Goal: Task Accomplishment & Management: Manage account settings

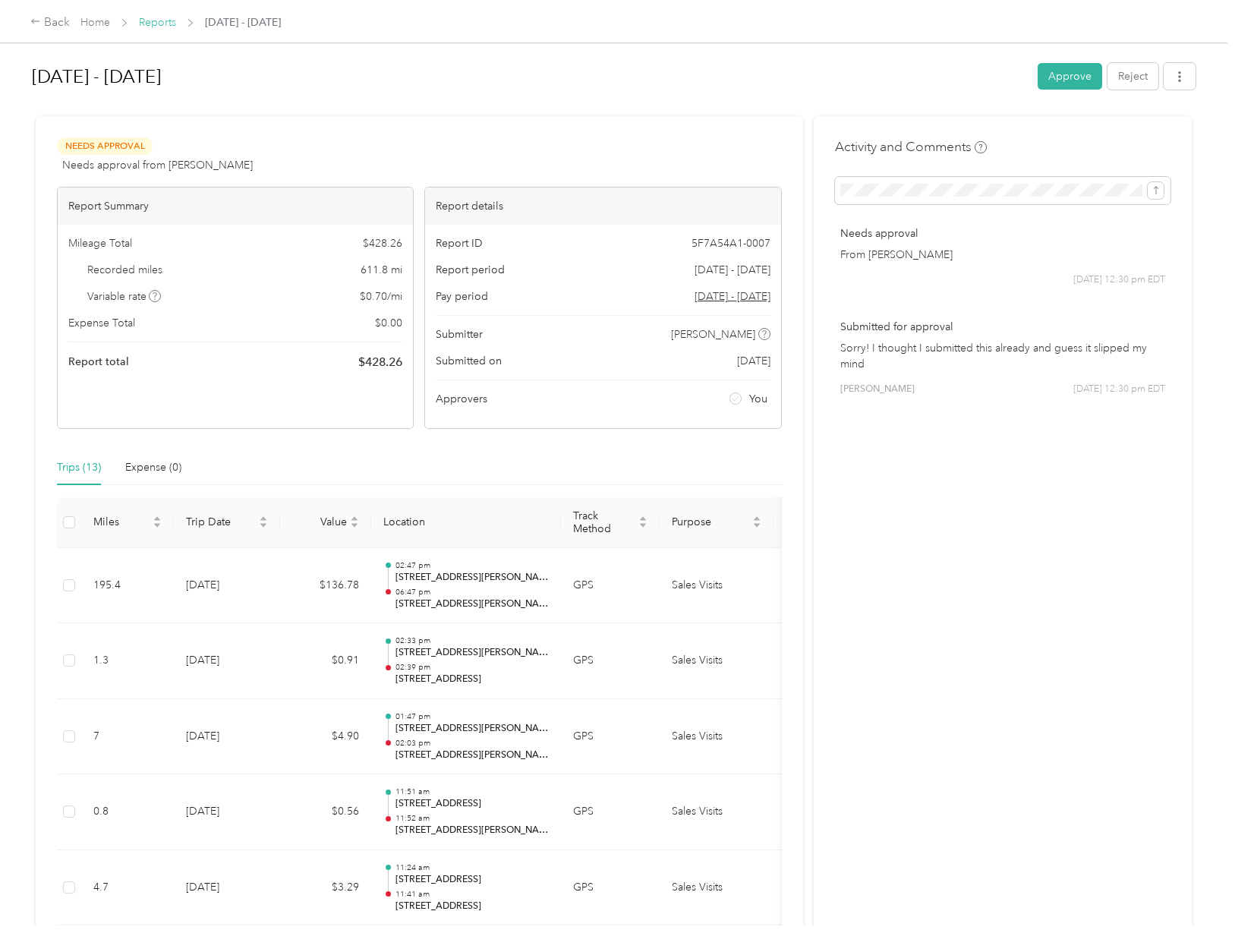
click at [166, 22] on link "Reports" at bounding box center [158, 22] width 37 height 12
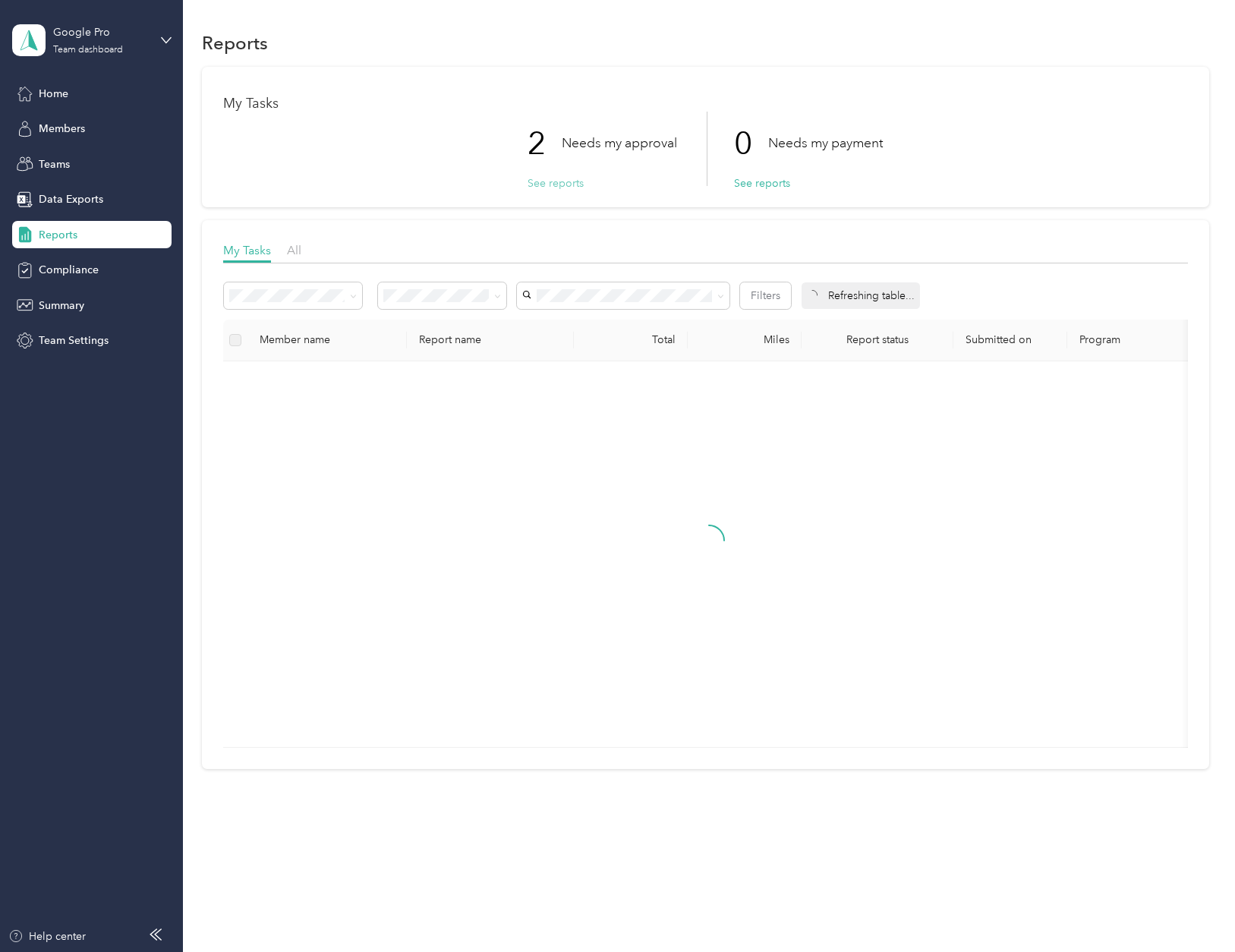
click at [571, 178] on button "See reports" at bounding box center [555, 183] width 56 height 16
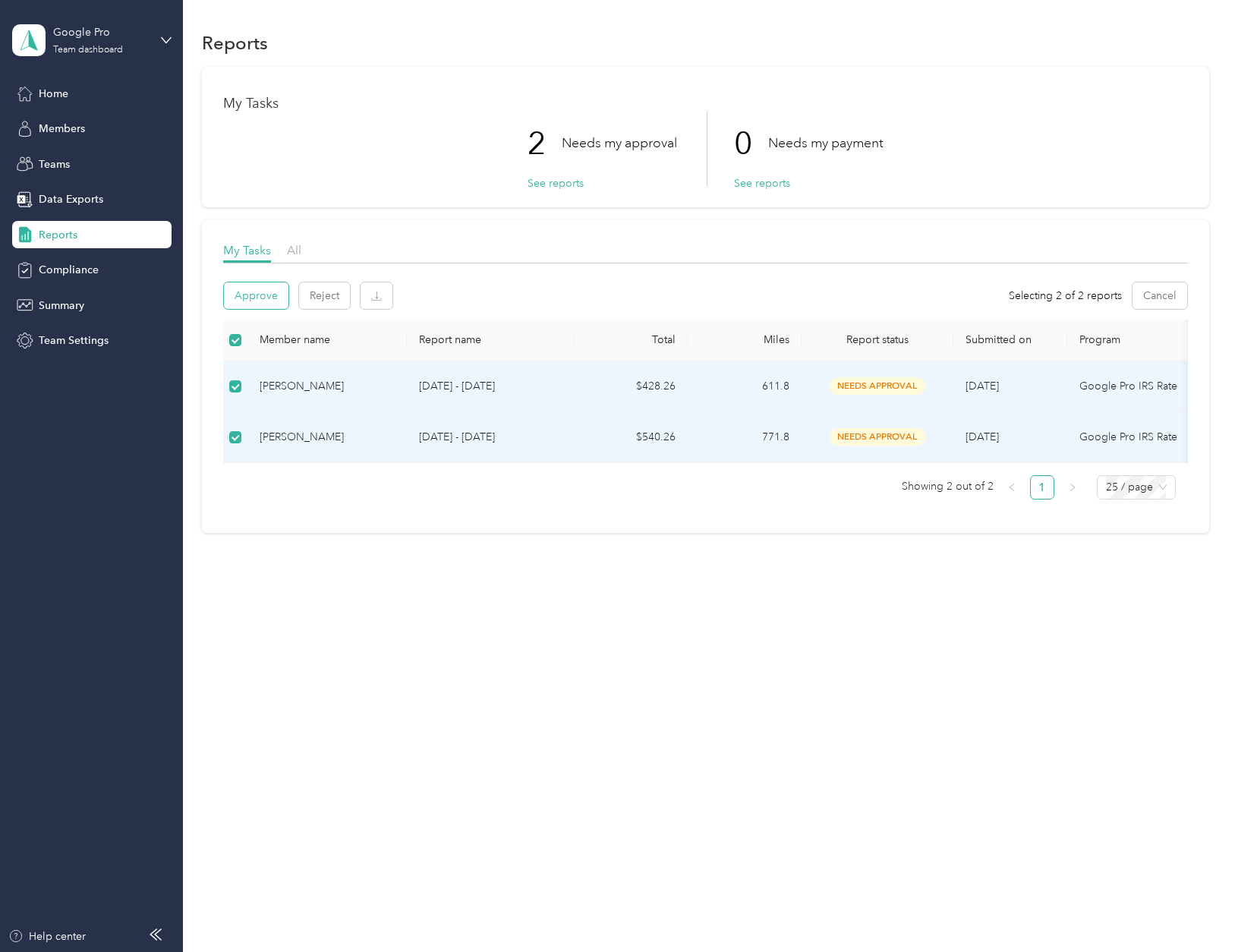
click at [245, 293] on button "Approve" at bounding box center [256, 295] width 64 height 27
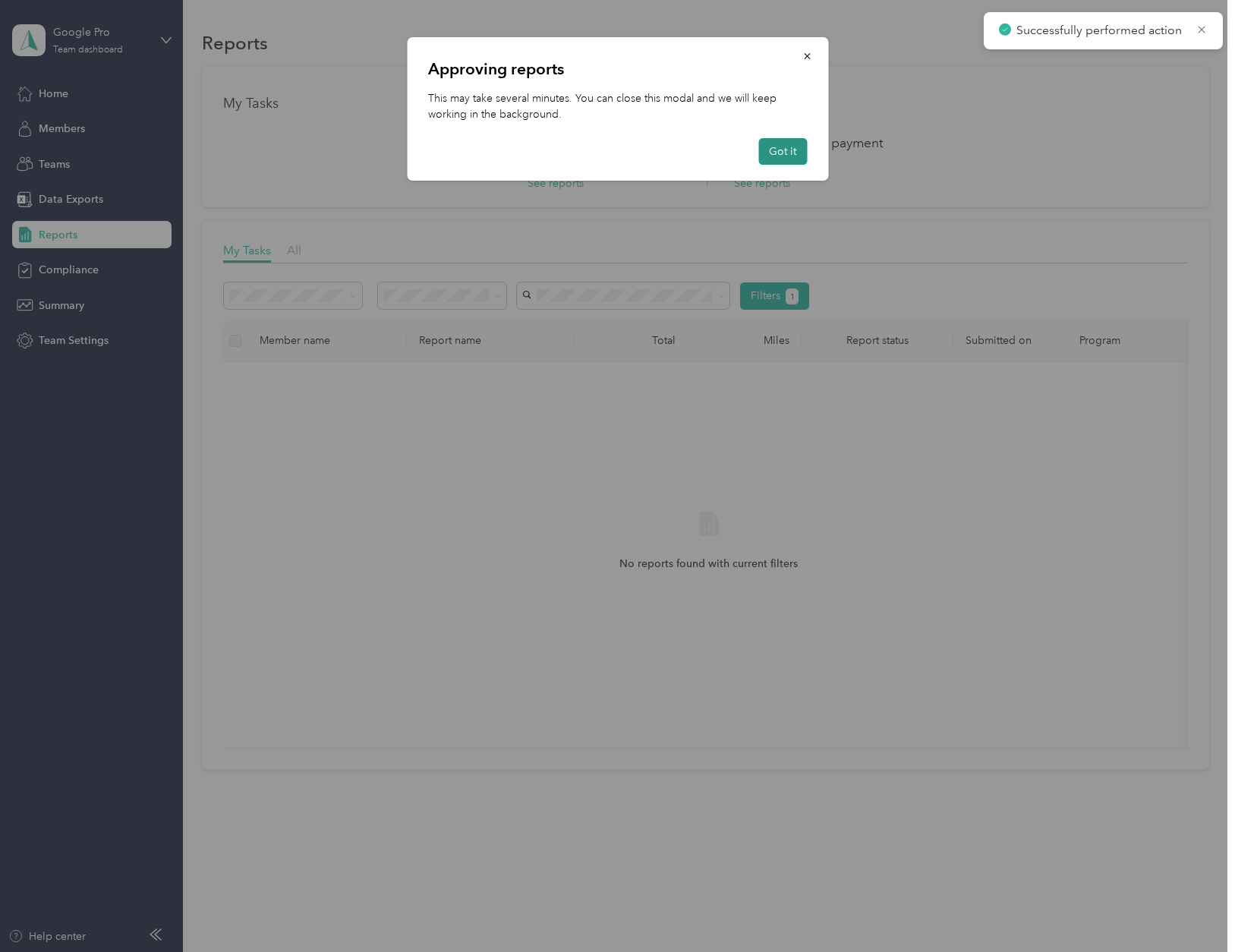
click at [795, 150] on button "Got it" at bounding box center [783, 152] width 48 height 27
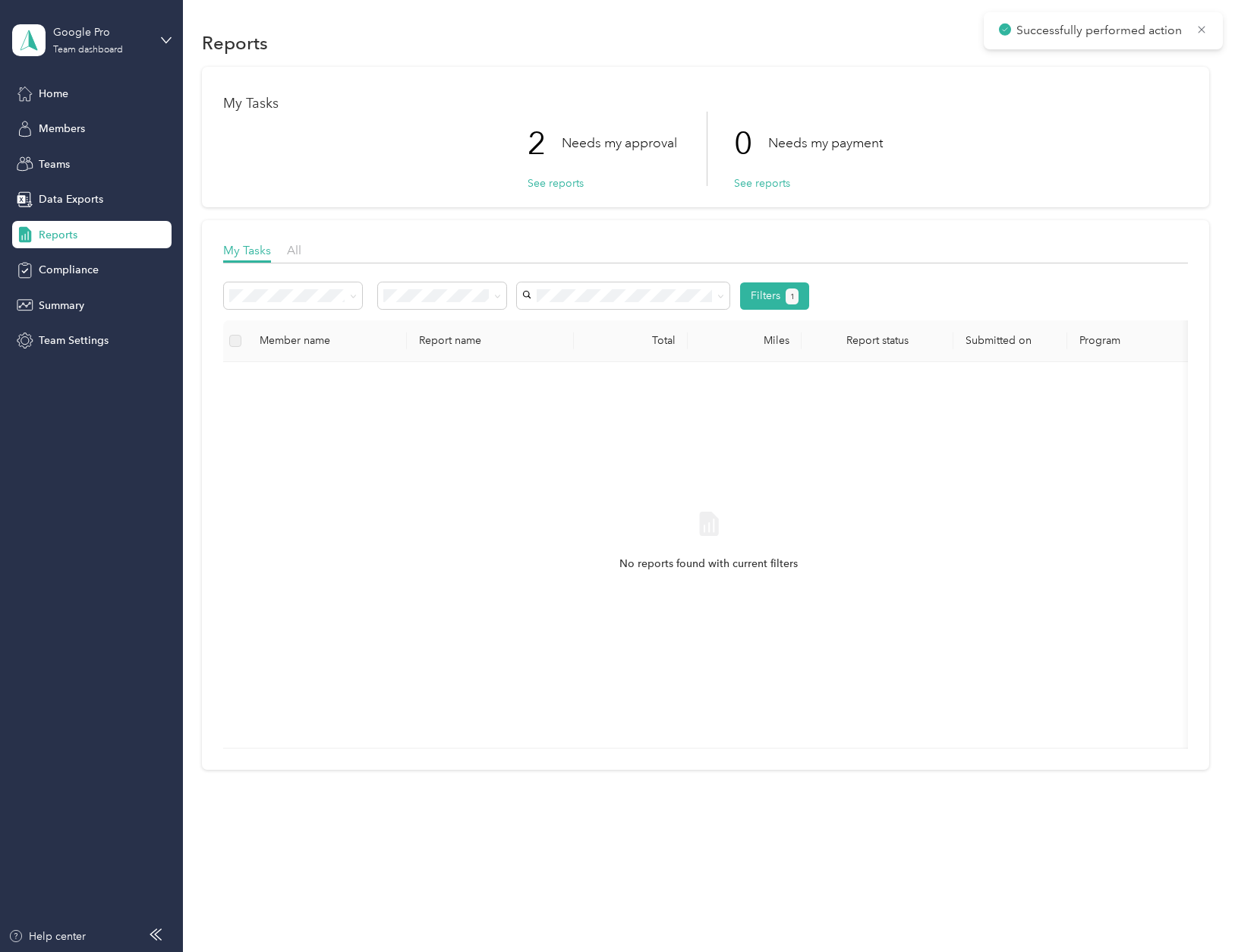
click at [173, 23] on aside "Google Pro Team dashboard Home Members Teams Data Exports Reports Compliance Su…" at bounding box center [91, 476] width 183 height 952
click at [150, 37] on div "Google Pro Team dashboard" at bounding box center [92, 40] width 160 height 54
click at [98, 162] on div "Personal dashboard" at bounding box center [72, 159] width 95 height 16
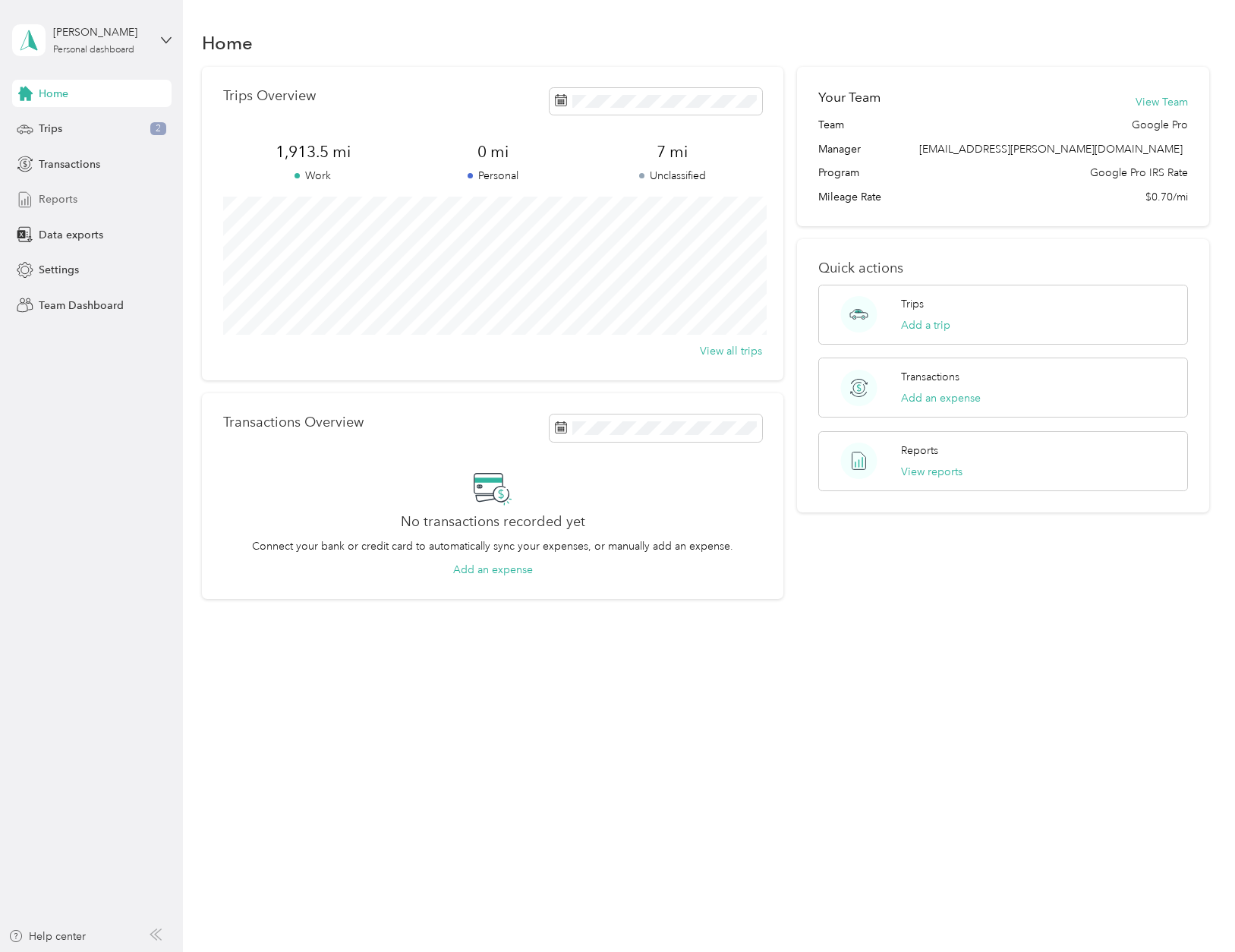
click at [65, 195] on span "Reports" at bounding box center [57, 199] width 38 height 16
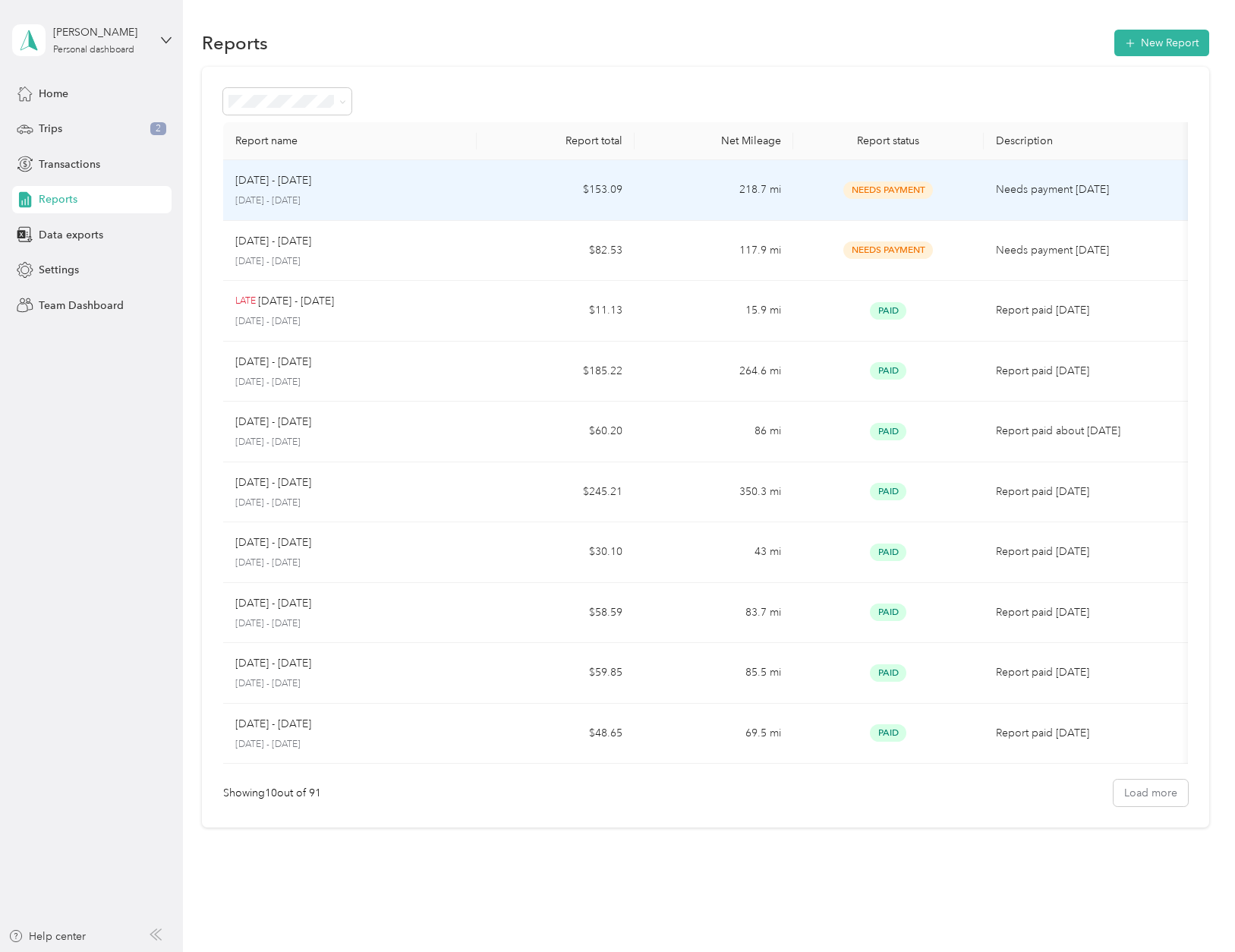
click at [413, 203] on p "[DATE] - [DATE]" at bounding box center [350, 201] width 229 height 13
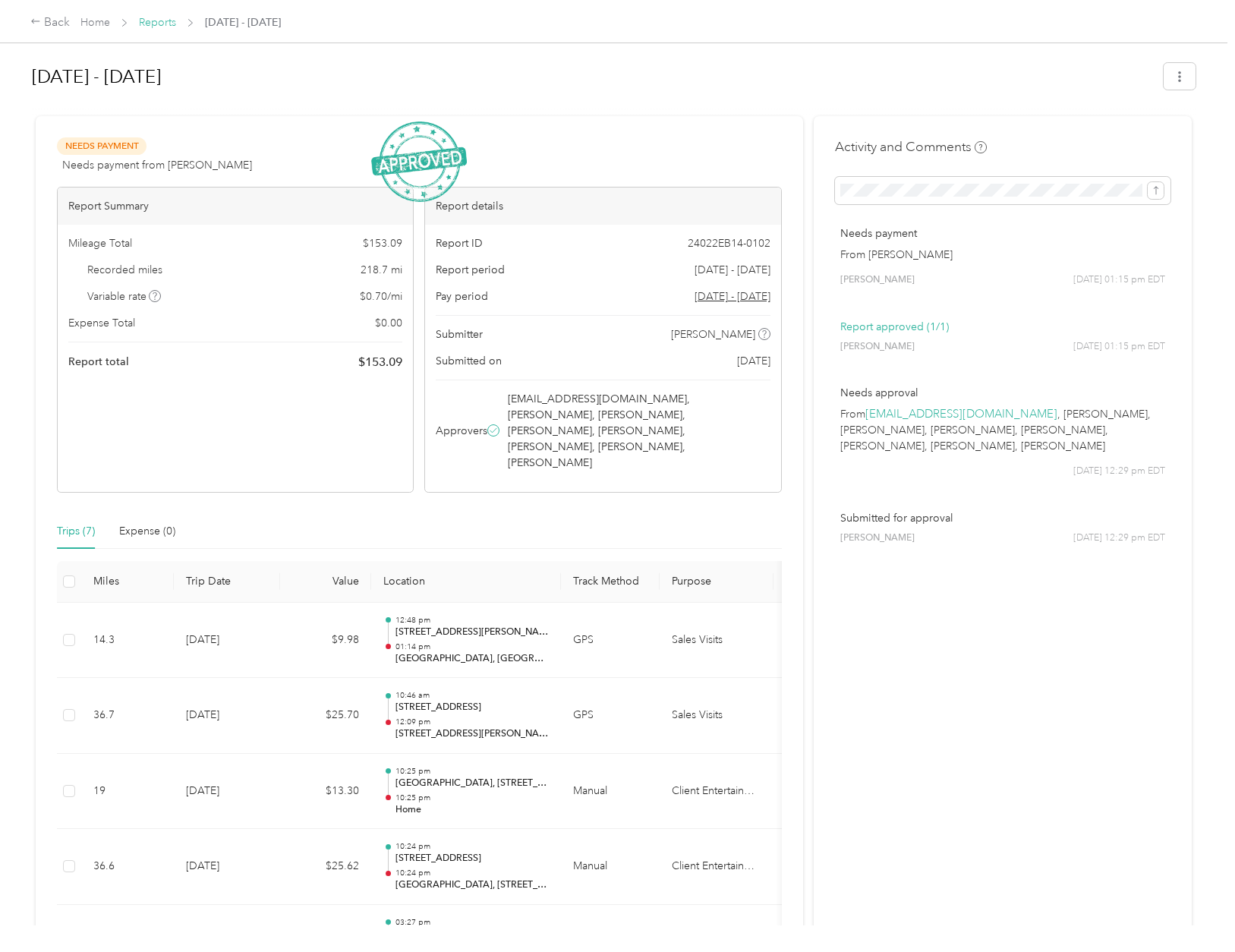
click at [148, 22] on link "Reports" at bounding box center [158, 22] width 37 height 12
